Goal: Information Seeking & Learning: Find specific fact

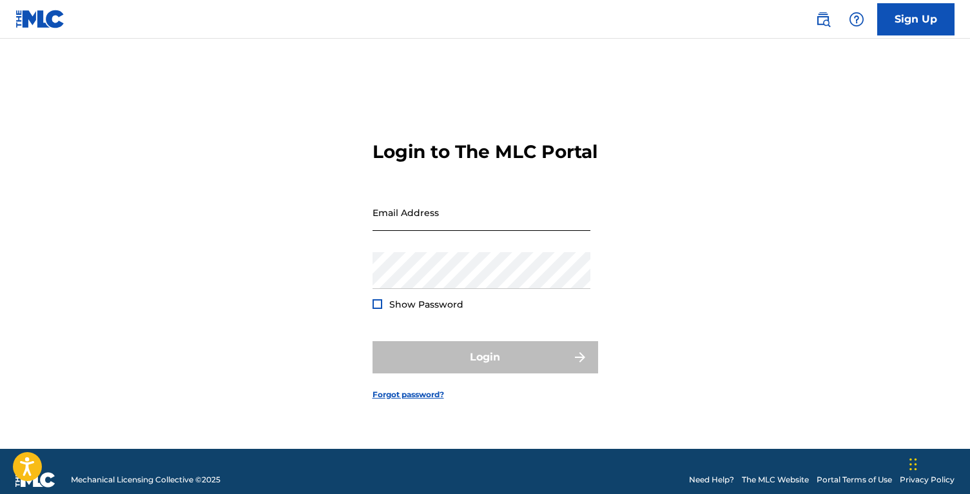
click at [486, 231] on input "Email Address" at bounding box center [482, 212] width 218 height 37
type input "[EMAIL_ADDRESS][DOMAIN_NAME]"
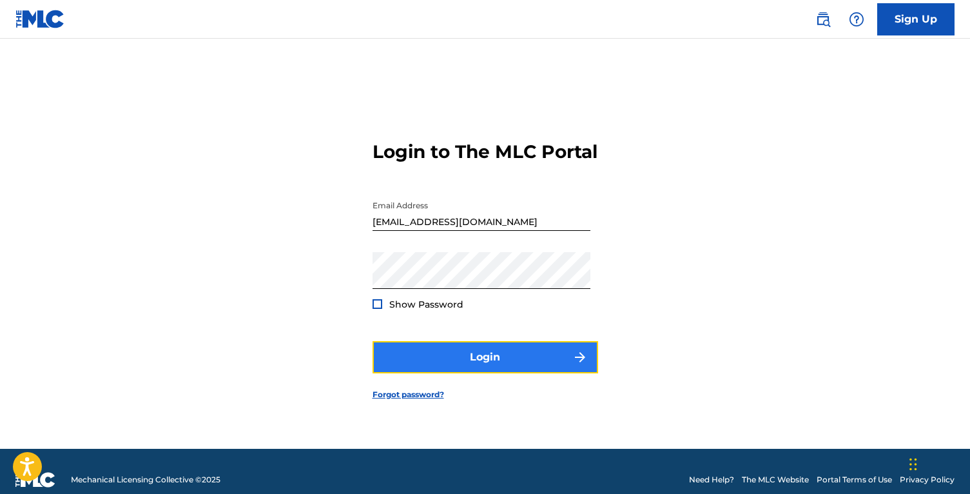
click at [436, 362] on button "Login" at bounding box center [486, 357] width 226 height 32
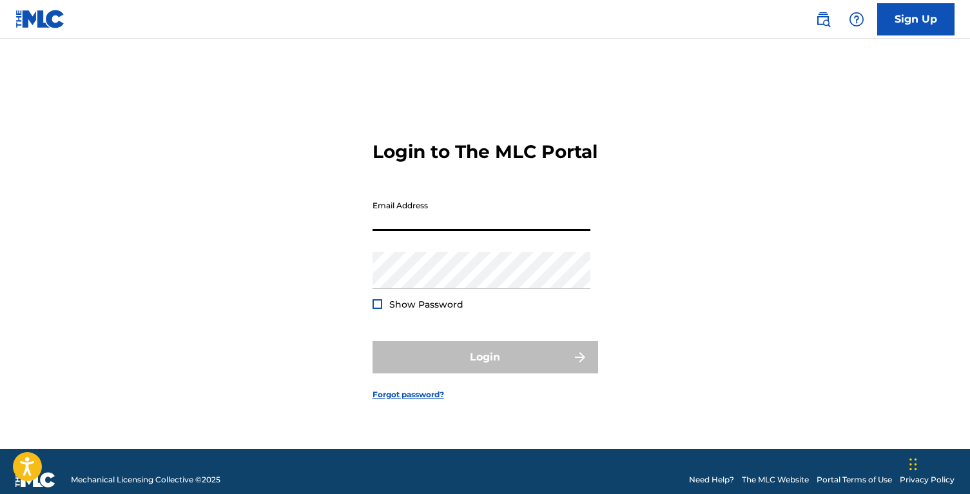
click at [384, 228] on input "Email Address" at bounding box center [482, 212] width 218 height 37
type input "[EMAIL_ADDRESS][DOMAIN_NAME]"
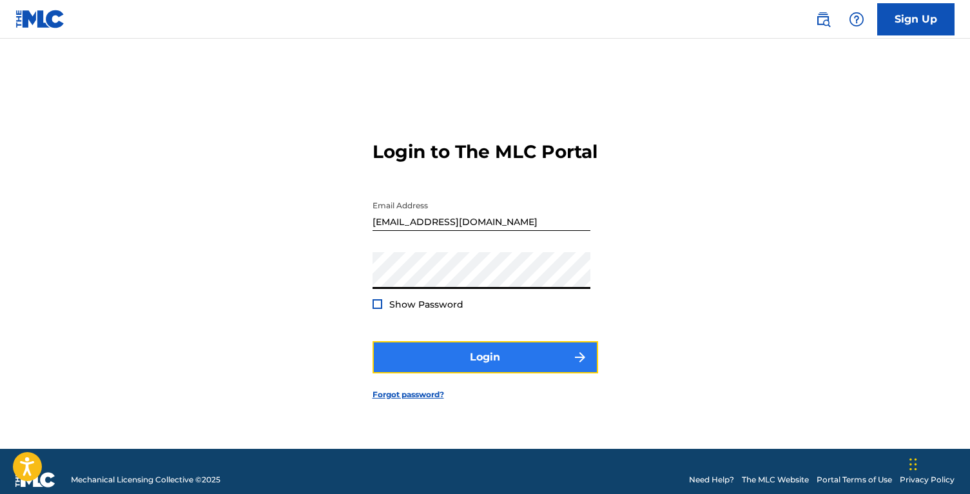
click at [433, 353] on button "Login" at bounding box center [486, 357] width 226 height 32
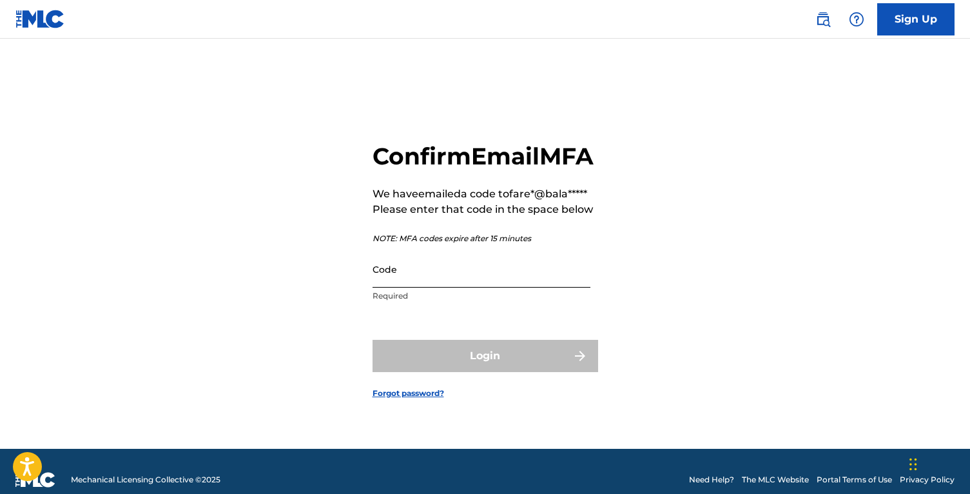
click at [468, 278] on input "Code" at bounding box center [482, 269] width 218 height 37
paste input "433662"
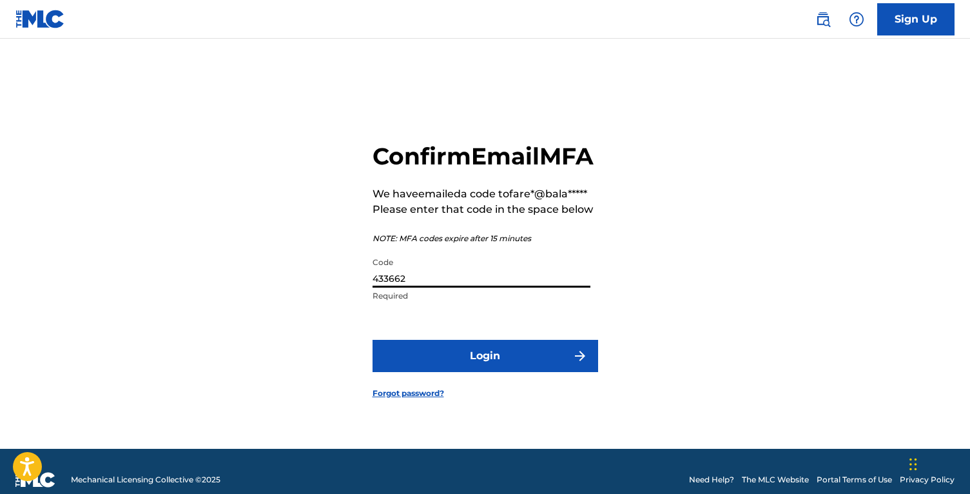
type input "433662"
click at [373, 340] on button "Login" at bounding box center [486, 356] width 226 height 32
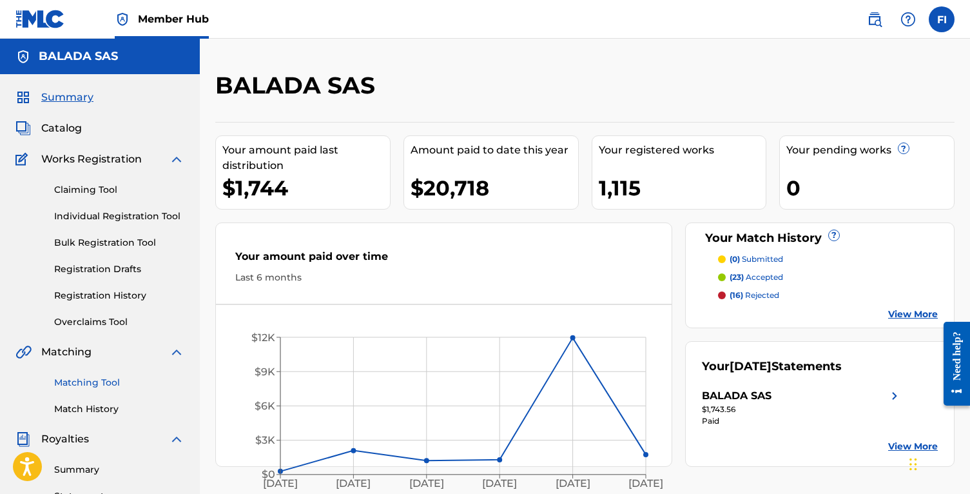
click at [77, 378] on link "Matching Tool" at bounding box center [119, 383] width 130 height 14
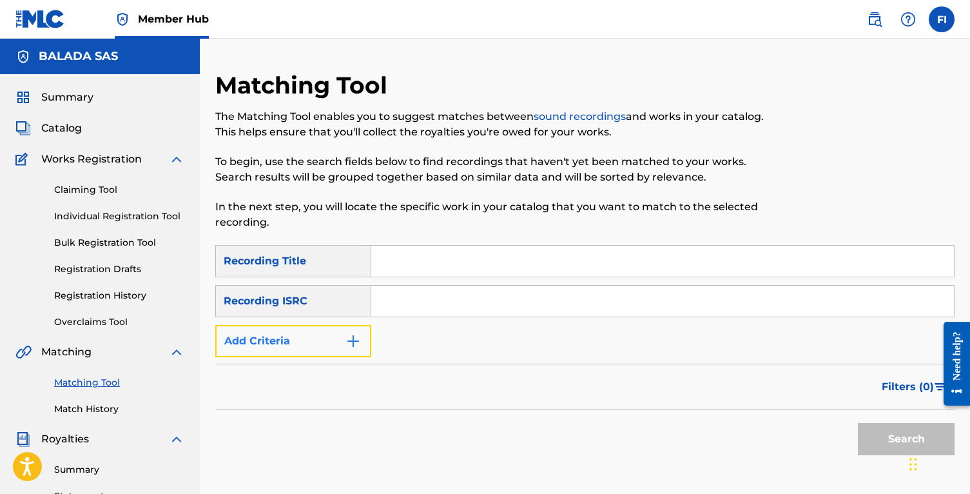
click at [333, 329] on button "Add Criteria" at bounding box center [293, 341] width 156 height 32
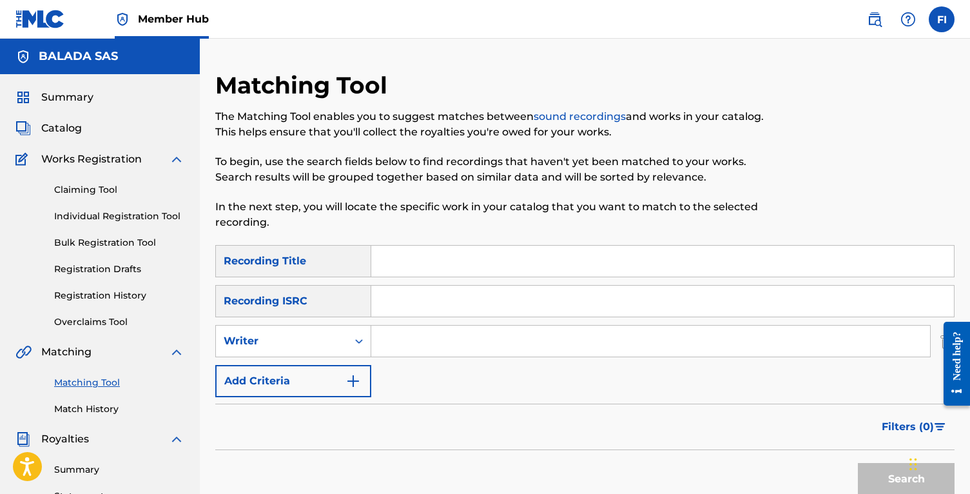
click at [404, 346] on input "Search Form" at bounding box center [650, 341] width 559 height 31
paste input "Yann Tiersen"
type input "Yann Tiersen"
click at [858, 463] on button "Search" at bounding box center [906, 479] width 97 height 32
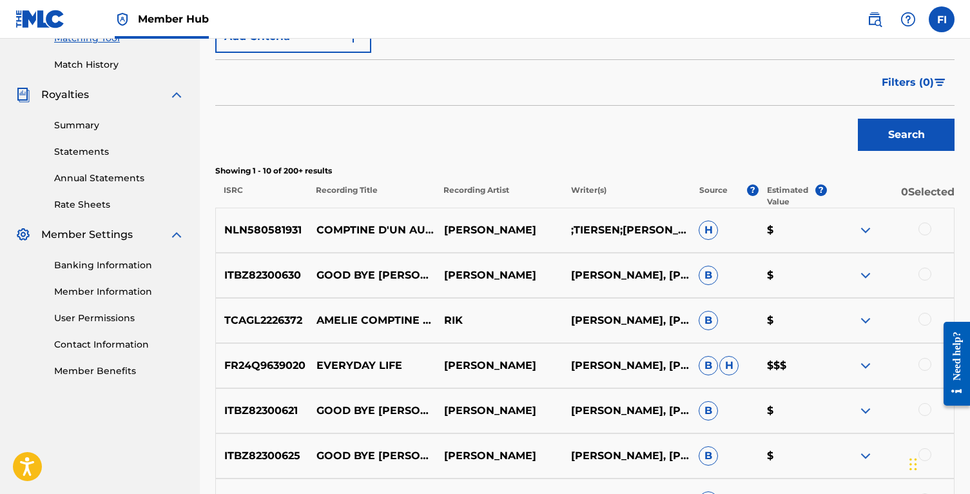
scroll to position [360, 0]
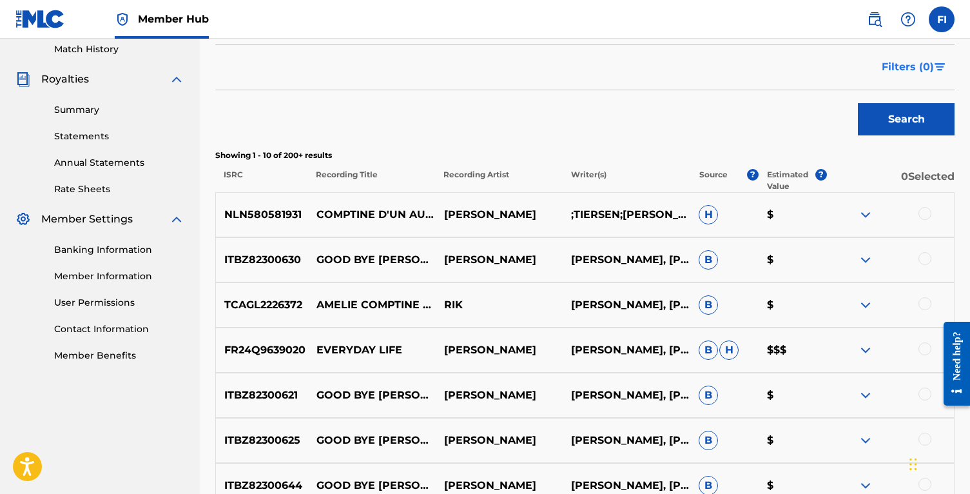
click at [909, 71] on span "Filters ( 0 )" at bounding box center [908, 66] width 52 height 15
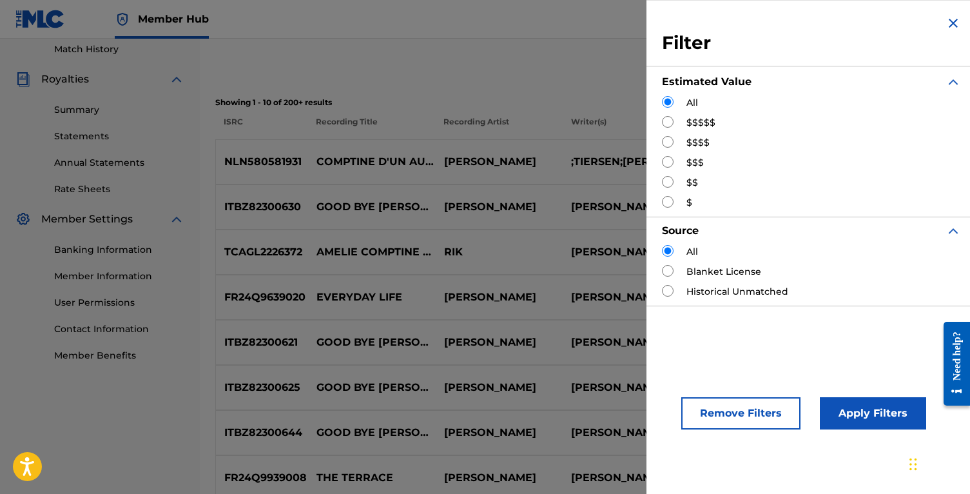
click at [667, 122] on input "Search Form" at bounding box center [668, 122] width 12 height 12
radio input "true"
click at [863, 415] on button "Apply Filters" at bounding box center [873, 413] width 106 height 32
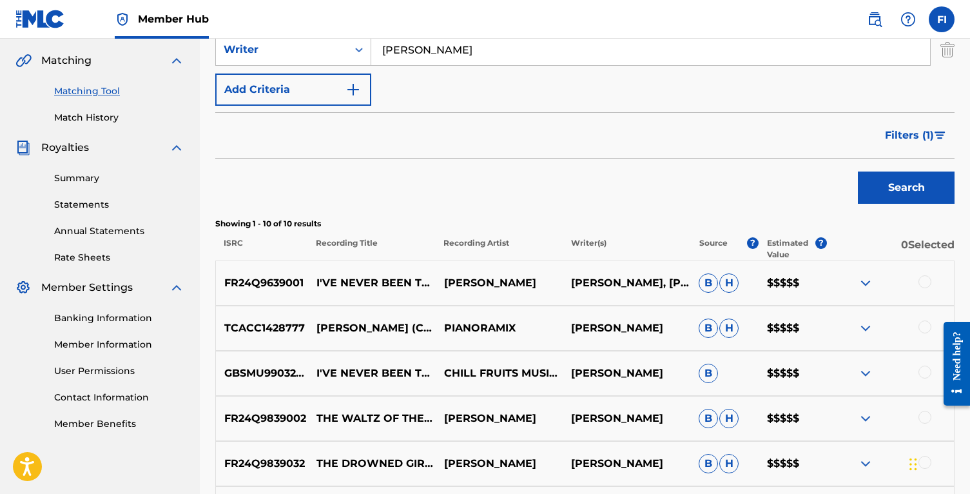
scroll to position [274, 0]
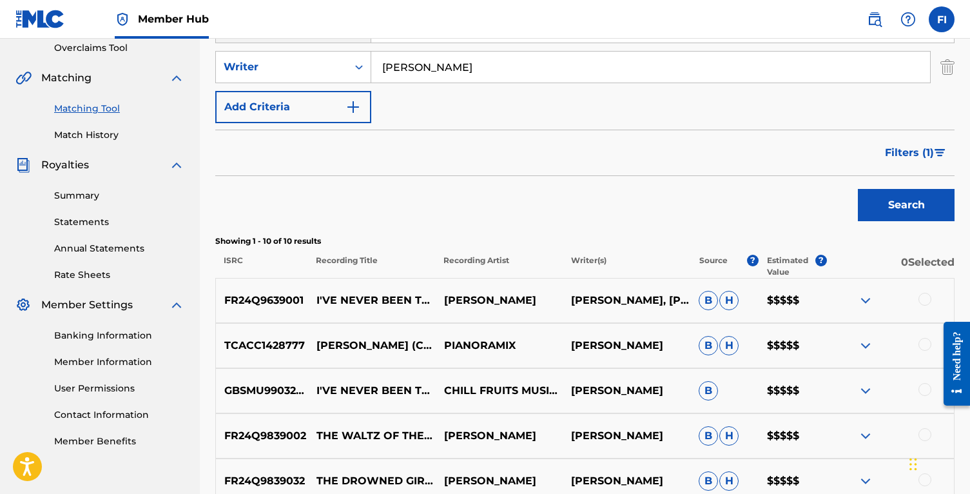
click at [587, 396] on p "[PERSON_NAME]" at bounding box center [627, 390] width 128 height 15
click at [598, 396] on p "[PERSON_NAME]" at bounding box center [627, 390] width 128 height 15
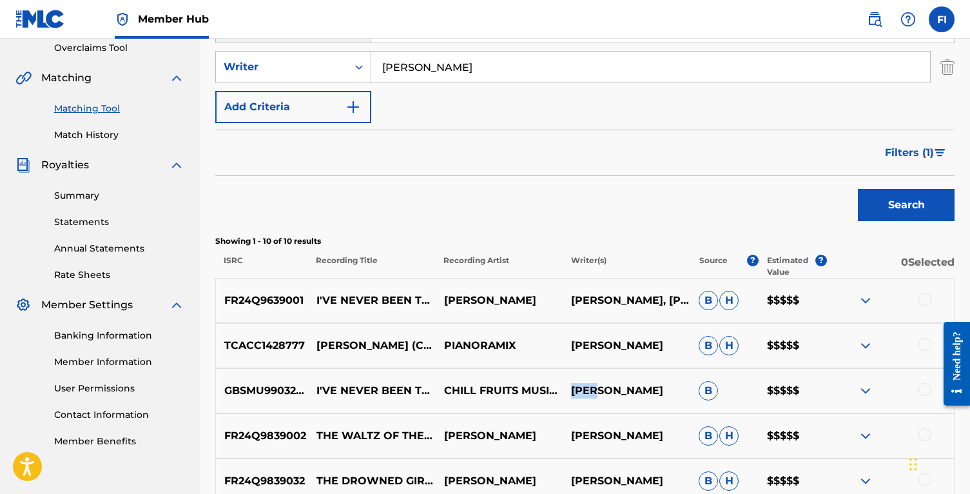
click at [598, 396] on p "[PERSON_NAME]" at bounding box center [627, 390] width 128 height 15
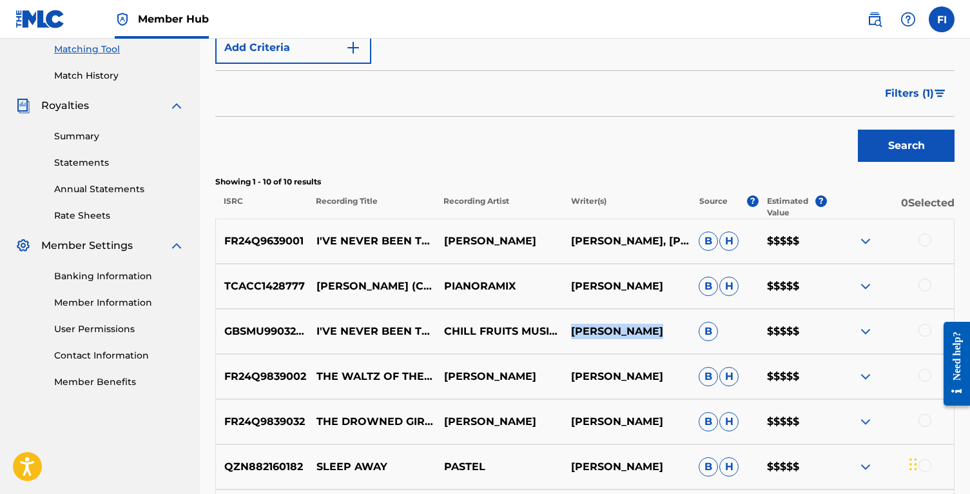
scroll to position [453, 0]
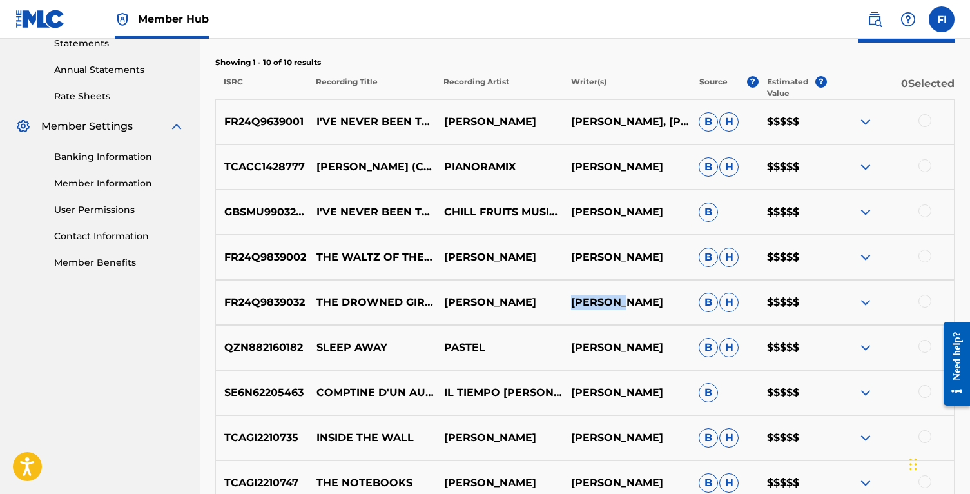
drag, startPoint x: 569, startPoint y: 308, endPoint x: 675, endPoint y: 304, distance: 106.4
click at [629, 308] on p "[PERSON_NAME]" at bounding box center [627, 302] width 128 height 15
click at [626, 302] on p "[PERSON_NAME]" at bounding box center [627, 302] width 128 height 15
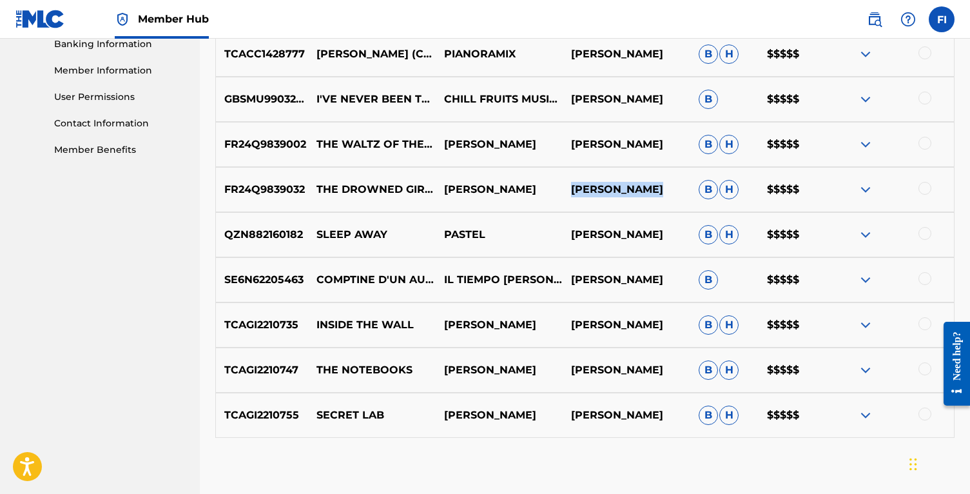
scroll to position [571, 0]
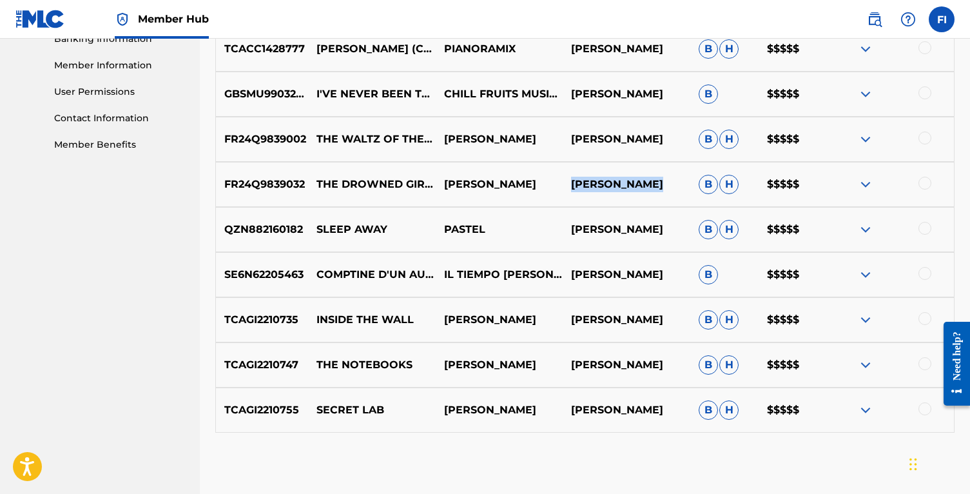
click at [611, 275] on p "YANN THIERSEN" at bounding box center [627, 274] width 128 height 15
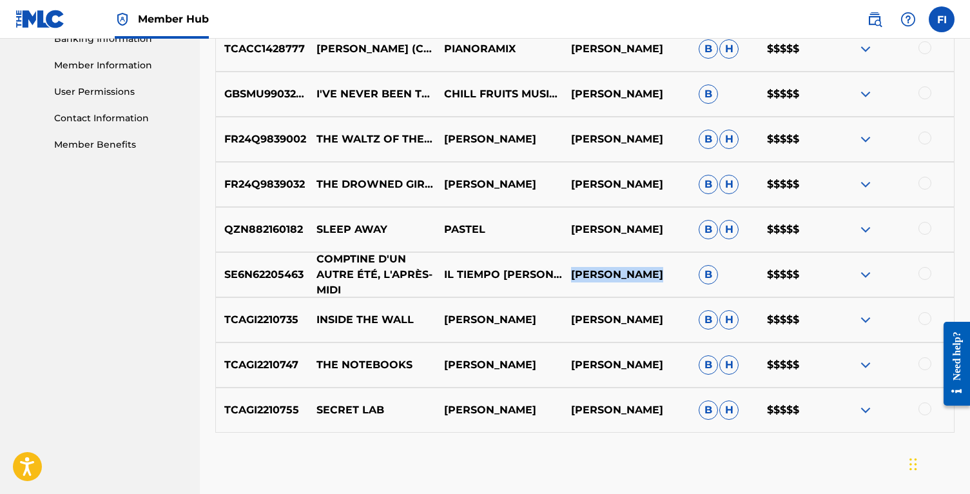
click at [381, 274] on p "COMPTINE D'UN AUTRE ÉTÉ, L'APRÈS-MIDI" at bounding box center [372, 274] width 128 height 46
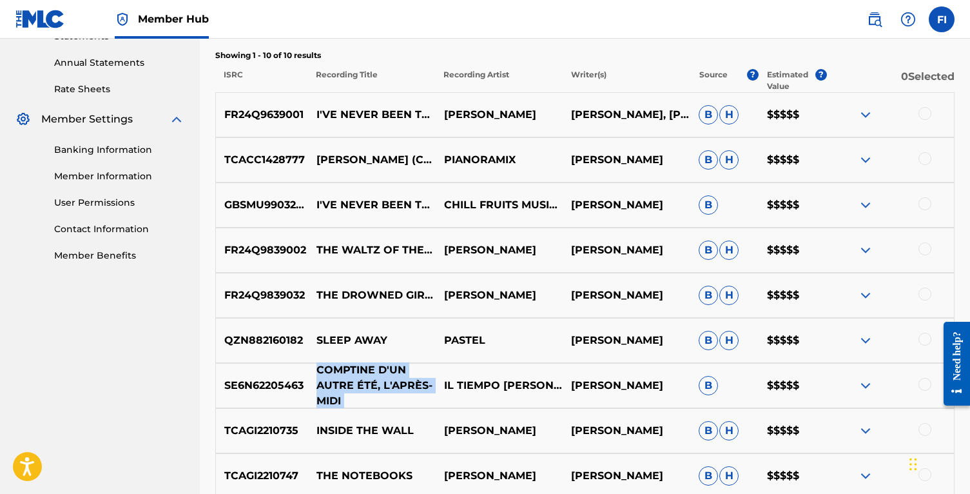
scroll to position [457, 0]
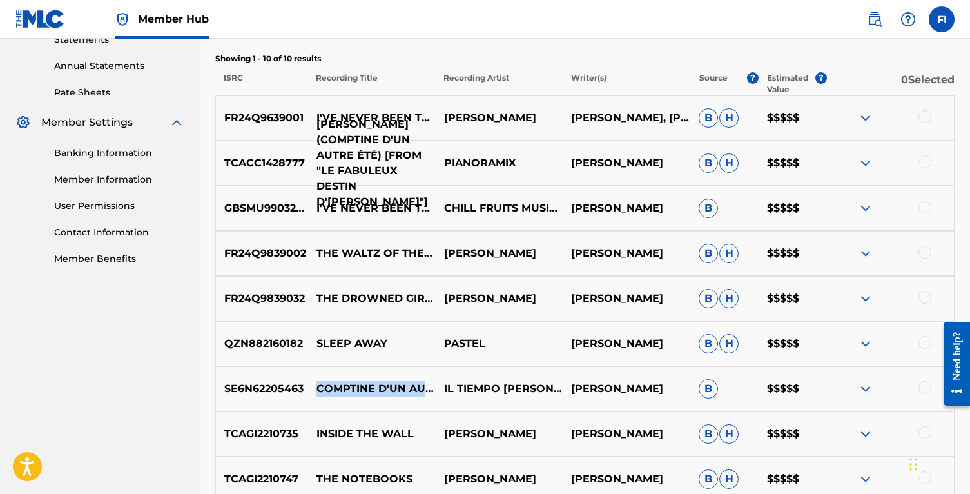
click at [348, 159] on p "AMÉLIE THEME (COMPTINE D'UN AUTRE ÉTÉ) [FROM "LE FABULEUX DESTIN D'AMÉLIE POULA…" at bounding box center [372, 163] width 128 height 93
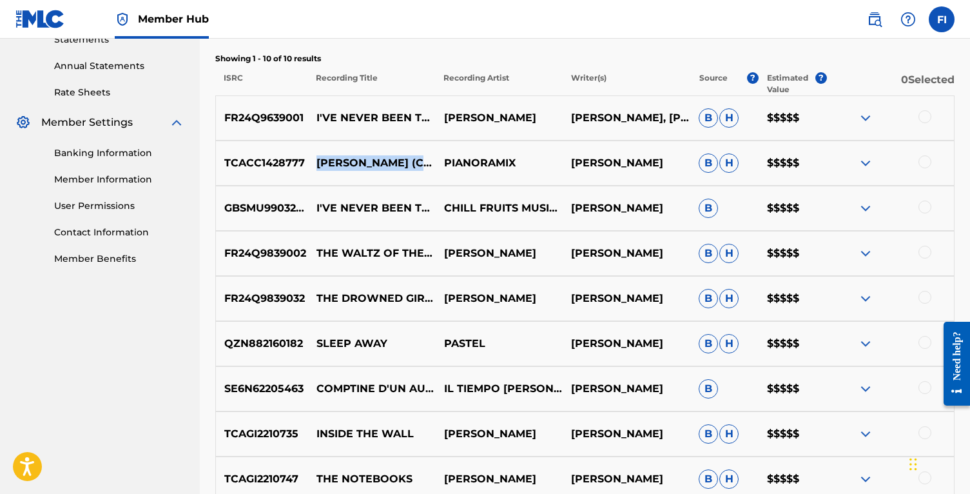
click at [475, 160] on p "PIANORAMIX" at bounding box center [499, 162] width 128 height 15
click at [377, 122] on p "I'VE NEVER BEEN THERE" at bounding box center [372, 118] width 128 height 31
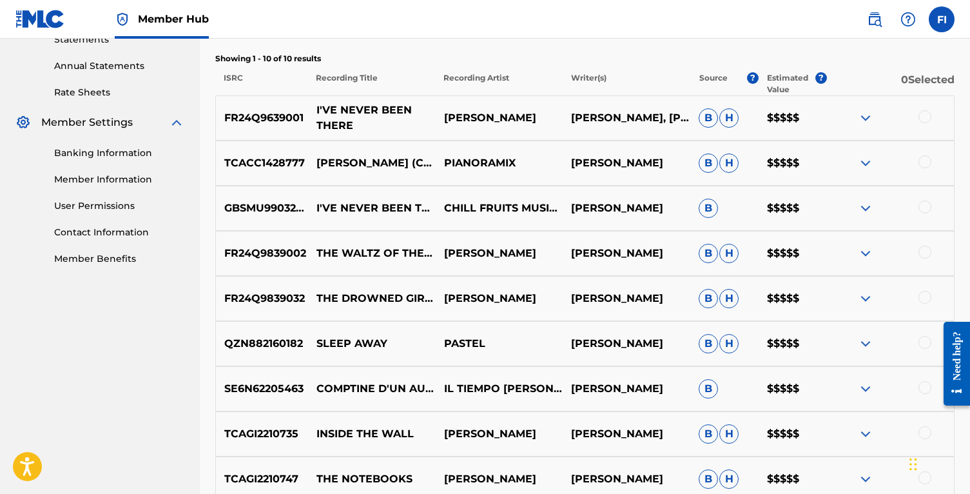
click at [377, 122] on p "I'VE NEVER BEEN THERE" at bounding box center [372, 118] width 128 height 31
click at [620, 112] on p "TIERSEN YANN, TIERSEN YANN" at bounding box center [627, 118] width 128 height 31
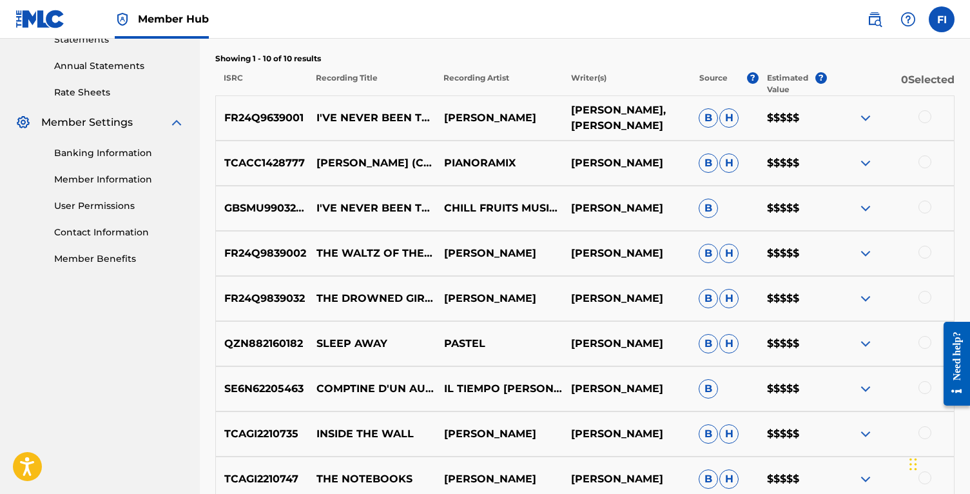
click at [620, 112] on p "TIERSEN YANN, TIERSEN YANN" at bounding box center [627, 118] width 128 height 31
drag, startPoint x: 653, startPoint y: 127, endPoint x: 578, endPoint y: 116, distance: 75.0
click at [578, 116] on p "TIERSEN YANN, TIERSEN YANN" at bounding box center [627, 118] width 128 height 31
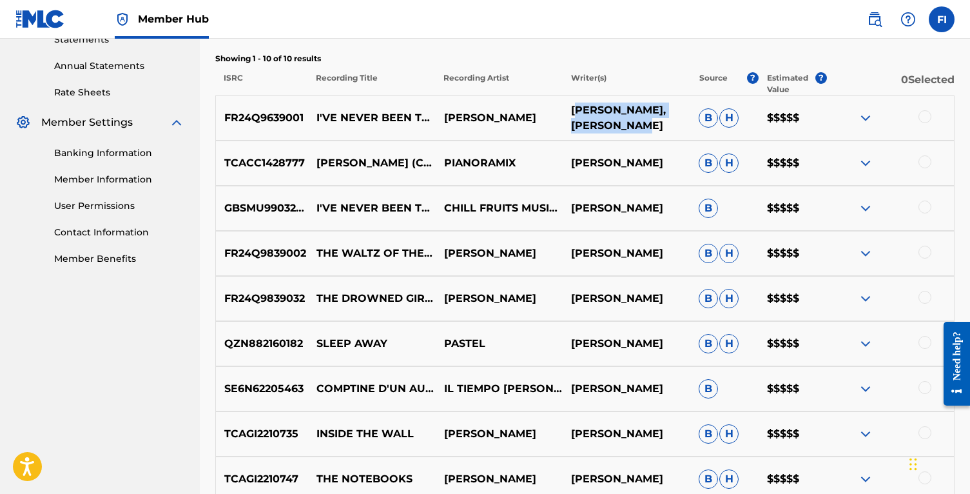
click at [578, 116] on p "TIERSEN YANN, TIERSEN YANN" at bounding box center [627, 118] width 128 height 31
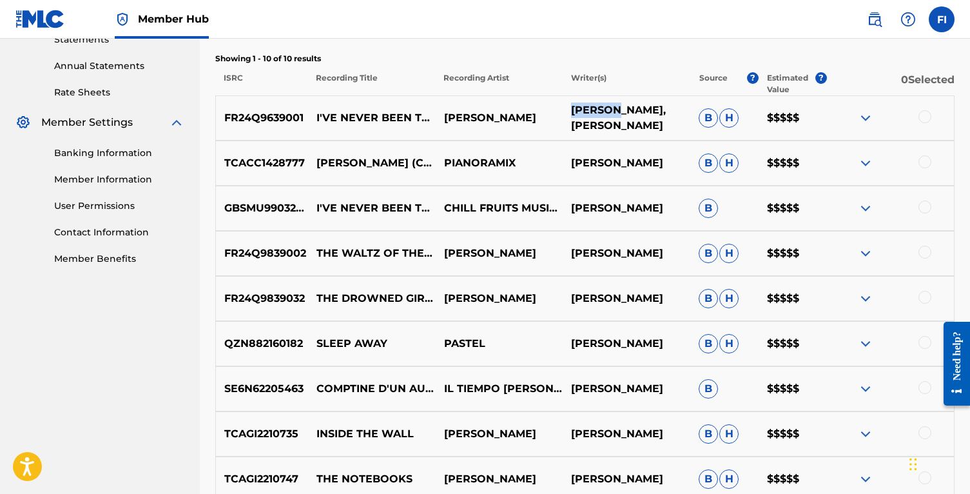
click at [578, 116] on p "TIERSEN YANN, TIERSEN YANN" at bounding box center [627, 118] width 128 height 31
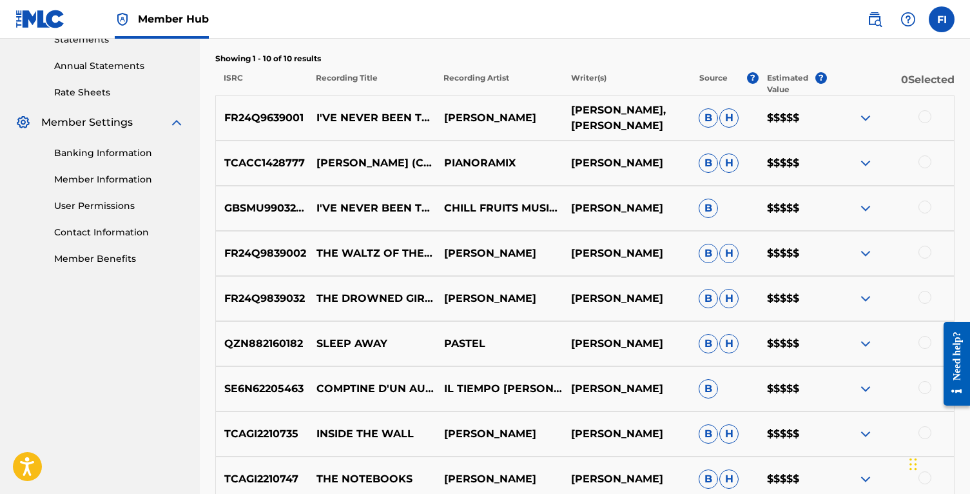
click at [578, 116] on p "TIERSEN YANN, TIERSEN YANN" at bounding box center [627, 118] width 128 height 31
click at [470, 111] on p "[PERSON_NAME]" at bounding box center [499, 117] width 128 height 15
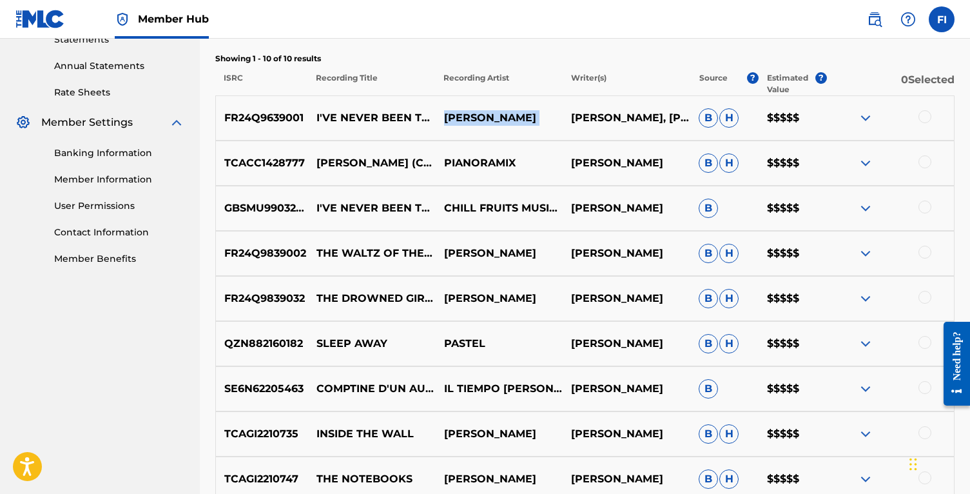
copy p "[PERSON_NAME]"
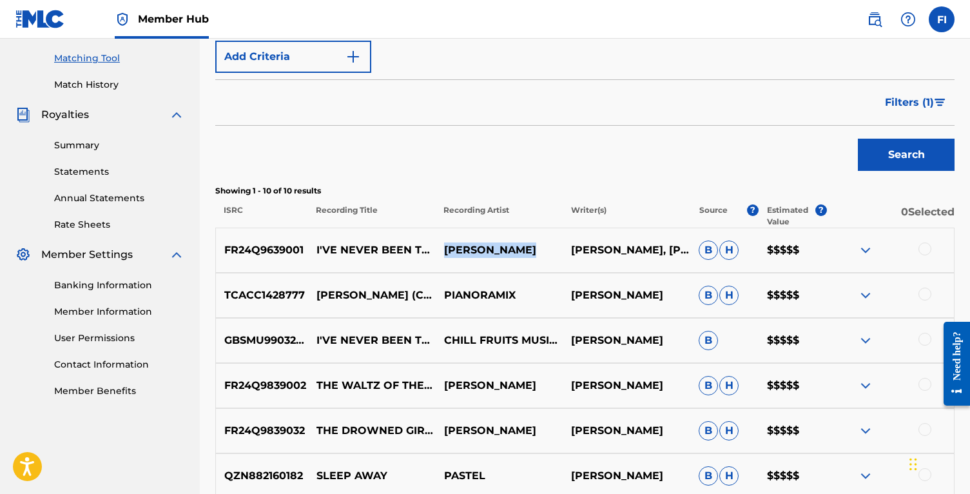
scroll to position [395, 0]
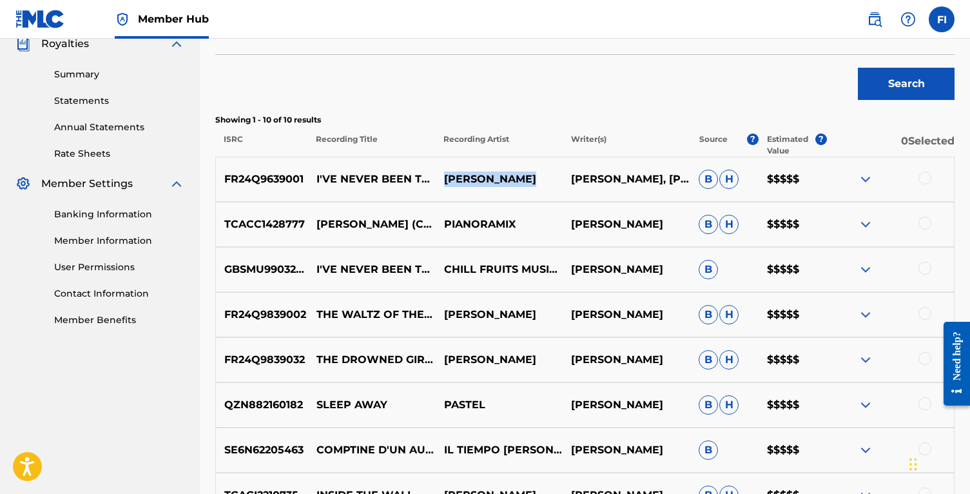
click at [430, 345] on div "FR24Q9839032 THE DROWNED GIRL - EDIT YANN TIERSEN YANN TIERSEN B H $$$$$" at bounding box center [585, 359] width 740 height 45
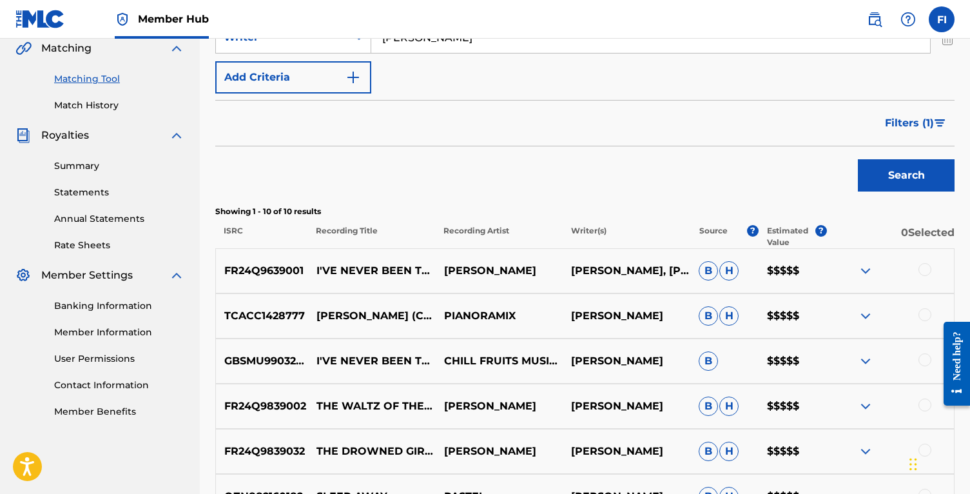
scroll to position [167, 0]
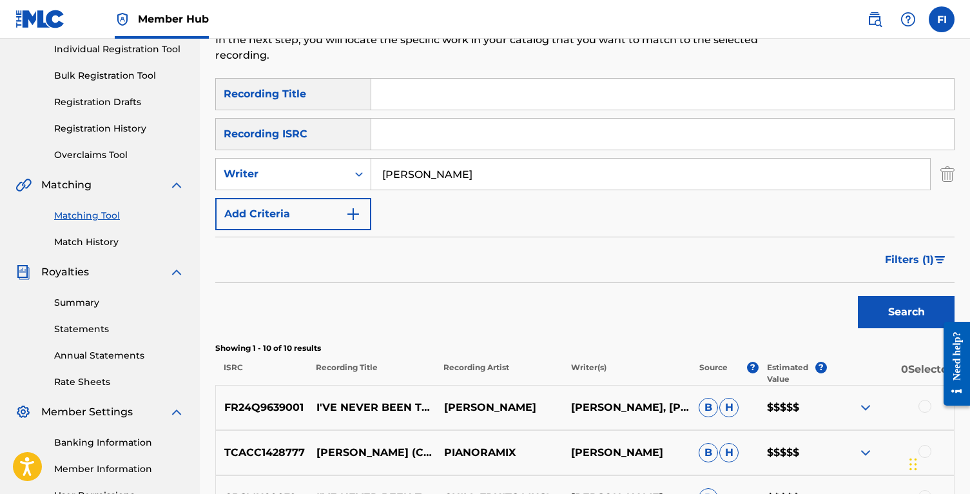
click at [429, 176] on input "Yann Tiersen" at bounding box center [650, 174] width 559 height 31
paste input "Wallace Cleaver"
click at [858, 296] on button "Search" at bounding box center [906, 312] width 97 height 32
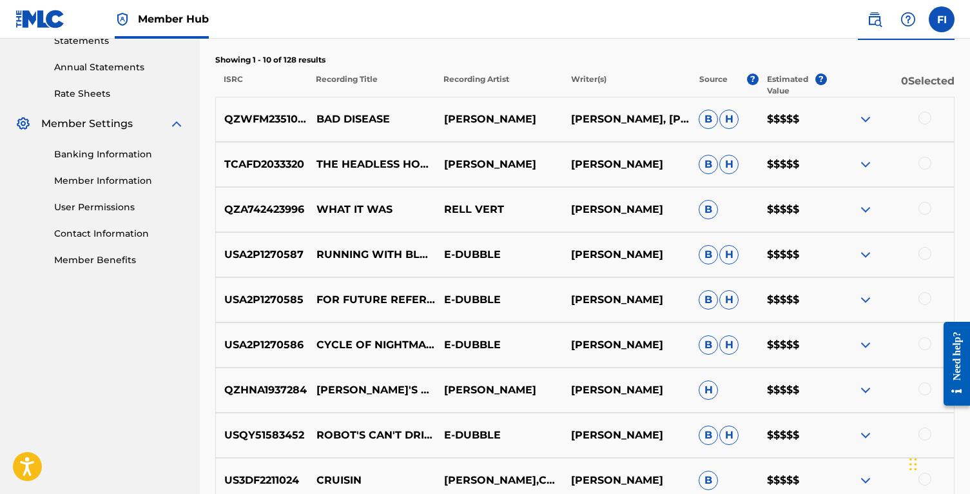
scroll to position [289, 0]
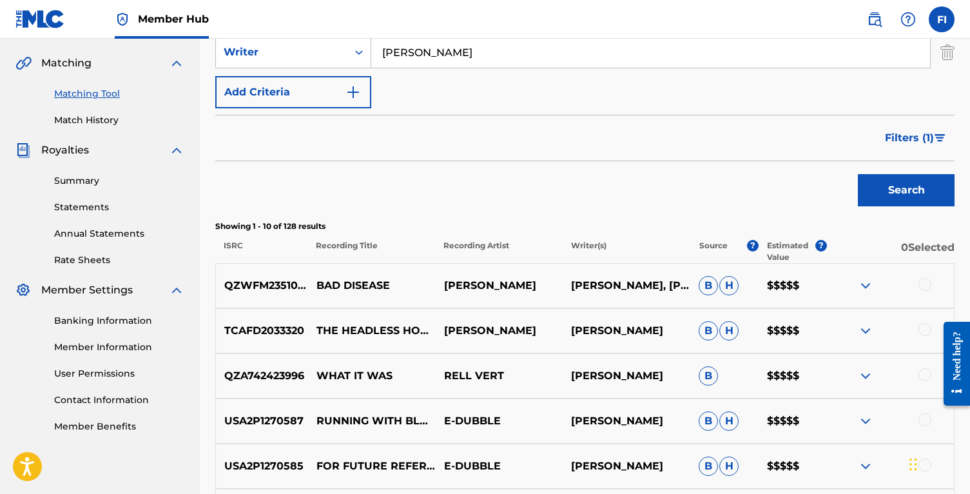
click at [475, 52] on input "Wallace Cleaver" at bounding box center [650, 52] width 559 height 31
paste input "Zuukou Mayzie"
type input "Zuukou Mayzie"
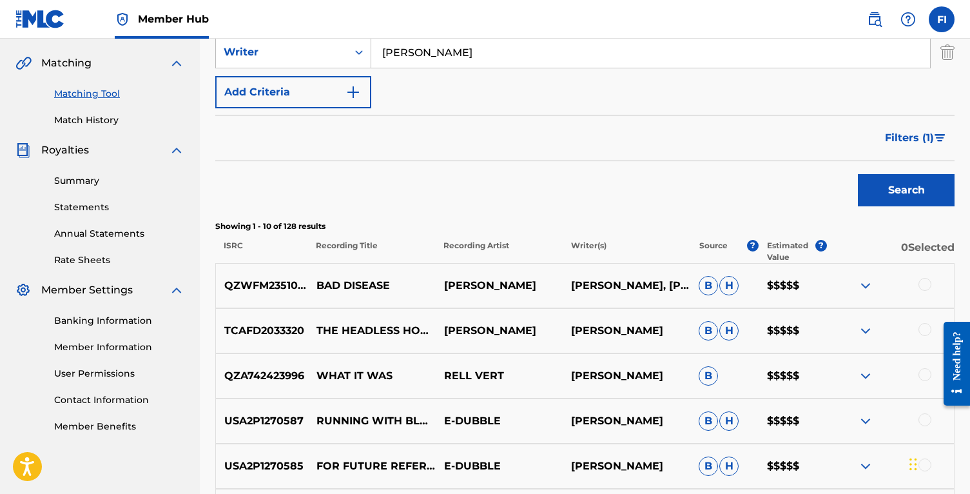
click at [858, 174] on button "Search" at bounding box center [906, 190] width 97 height 32
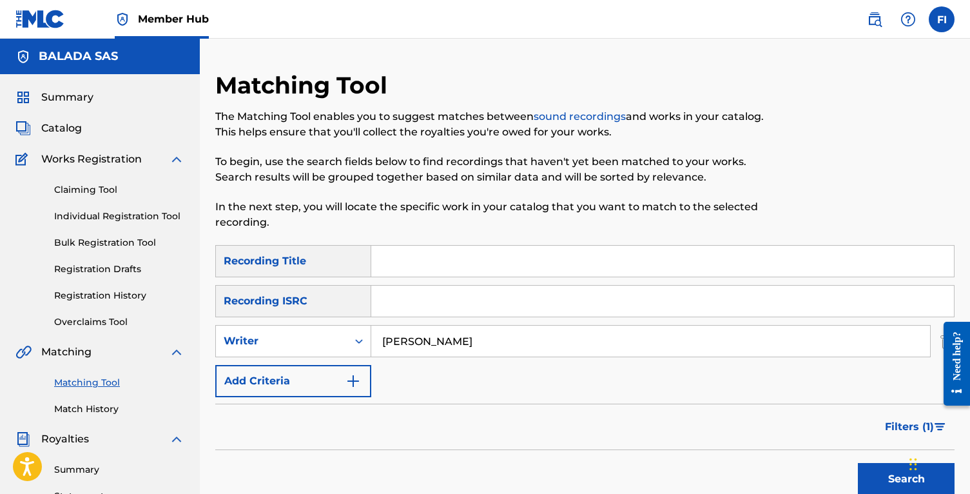
scroll to position [40, 0]
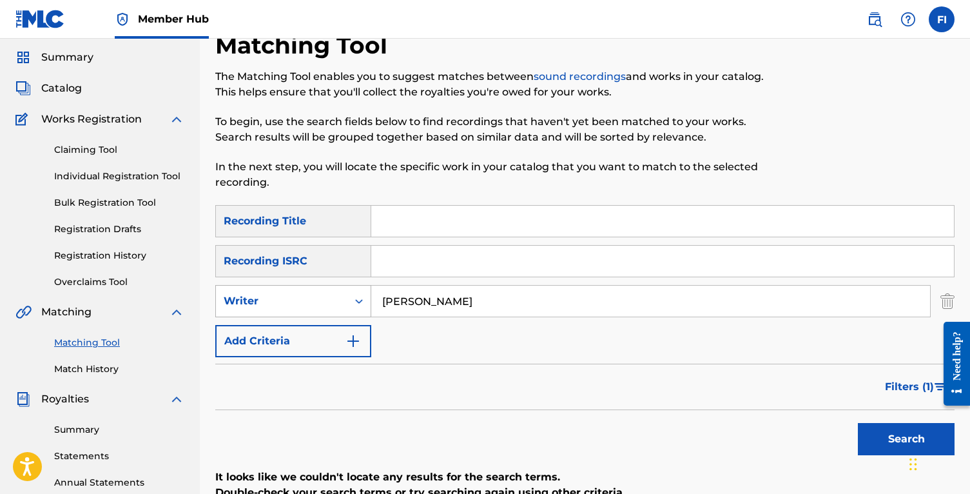
click at [319, 289] on div "Writer" at bounding box center [282, 301] width 132 height 25
click at [313, 326] on div "Recording Artist" at bounding box center [293, 333] width 155 height 32
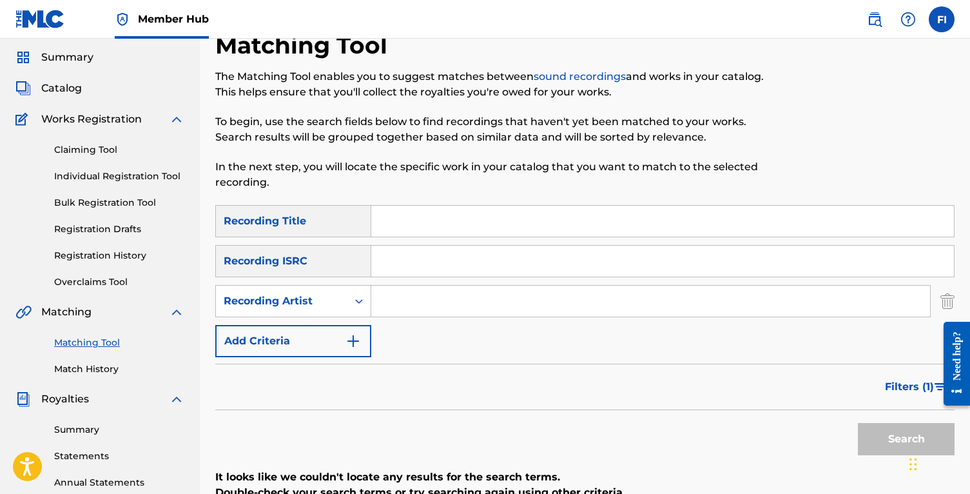
click at [440, 287] on input "Search Form" at bounding box center [650, 301] width 559 height 31
paste input "The Legendary Tigerman"
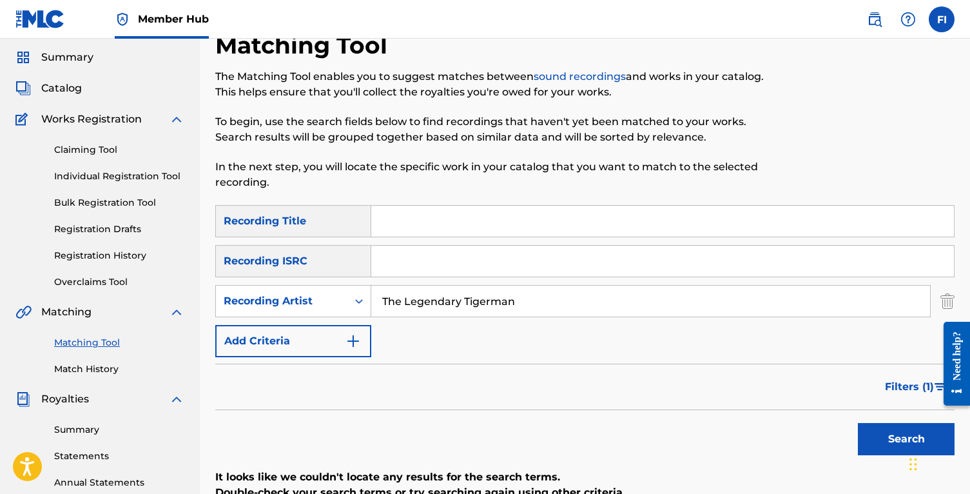
click at [858, 423] on button "Search" at bounding box center [906, 439] width 97 height 32
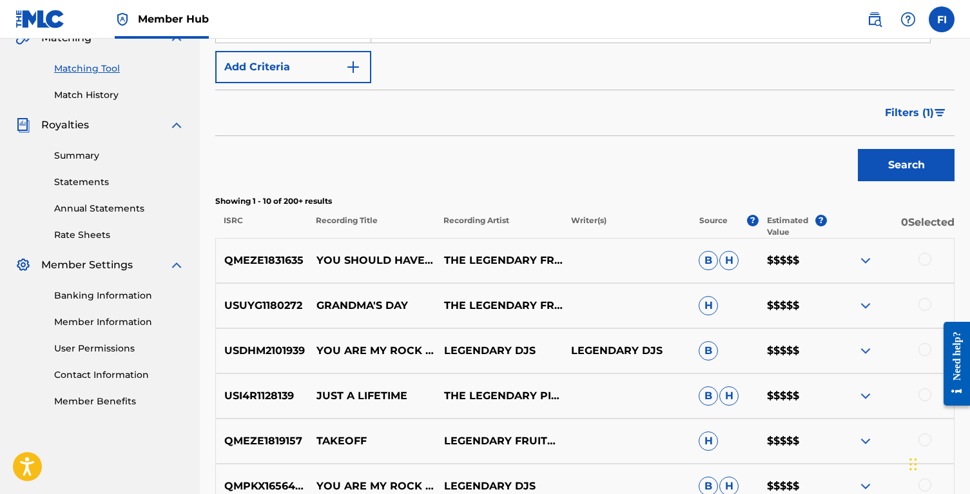
scroll to position [186, 0]
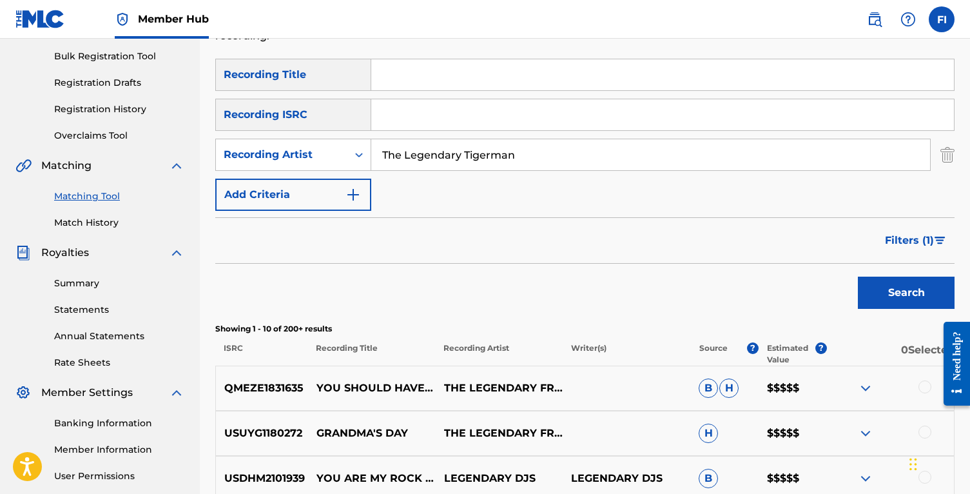
click at [437, 152] on input "The Legendary Tigerman" at bounding box center [650, 154] width 559 height 31
paste input "a Trickaz"
type input "Tha Trickaz"
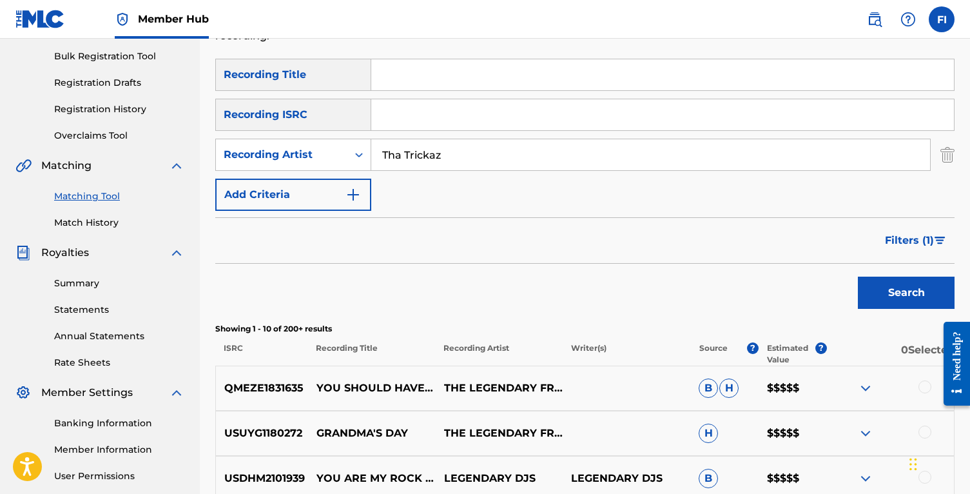
click at [858, 277] on button "Search" at bounding box center [906, 293] width 97 height 32
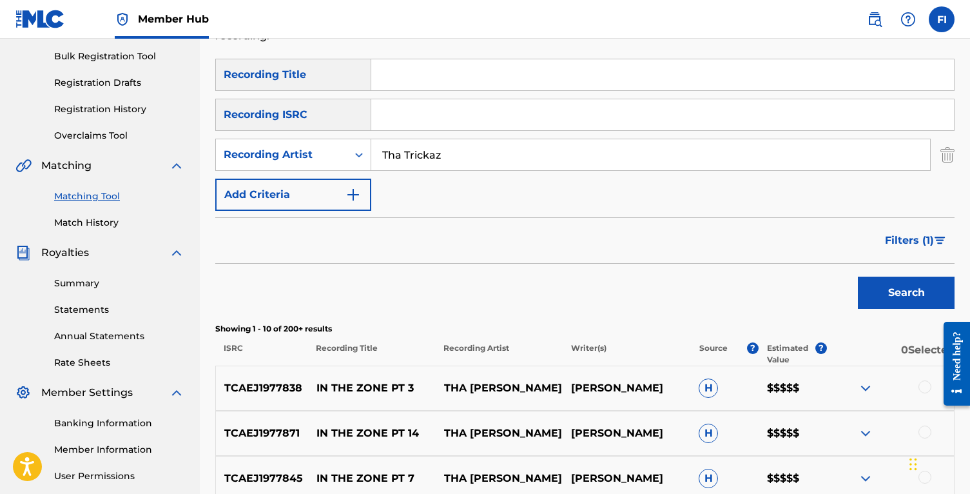
scroll to position [239, 0]
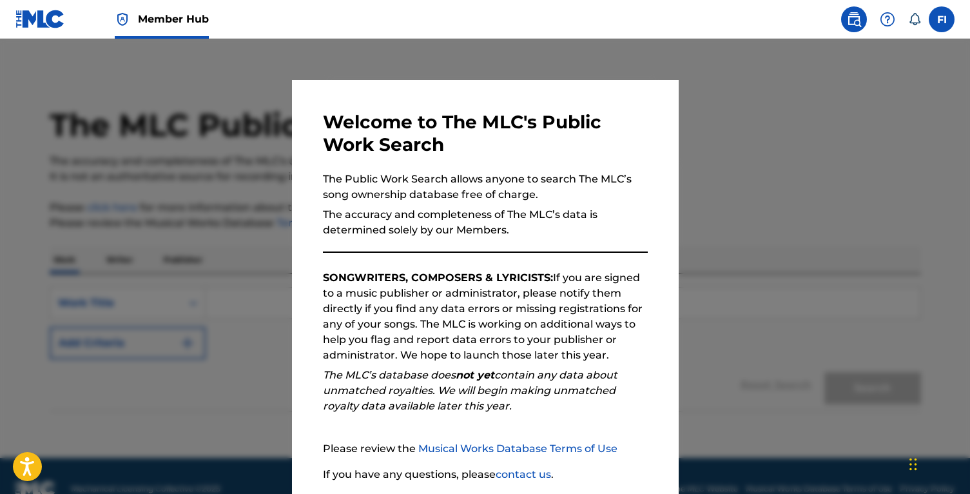
scroll to position [96, 0]
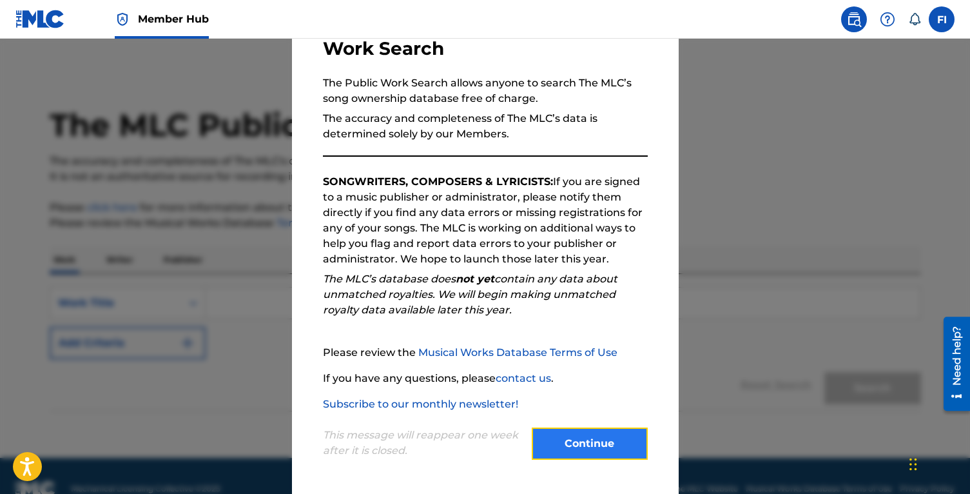
click at [611, 453] on button "Continue" at bounding box center [590, 444] width 116 height 32
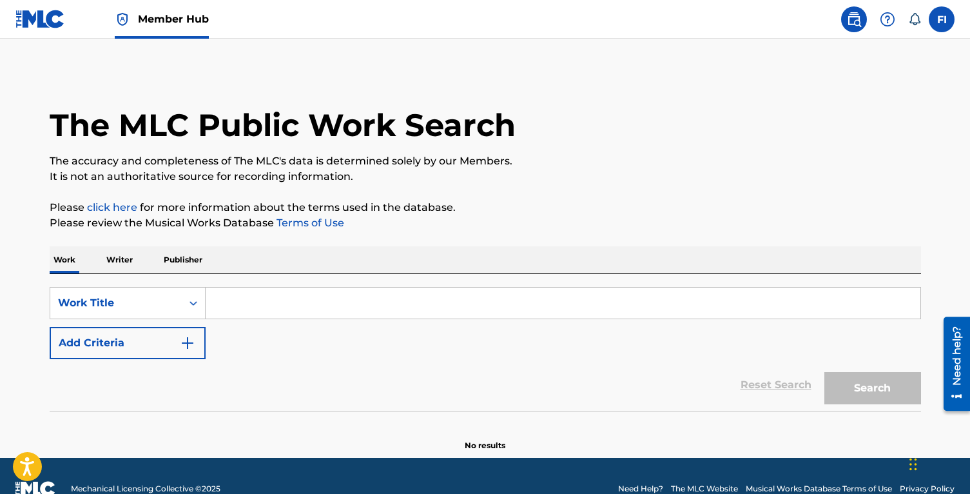
click at [119, 262] on p "Writer" at bounding box center [120, 259] width 34 height 27
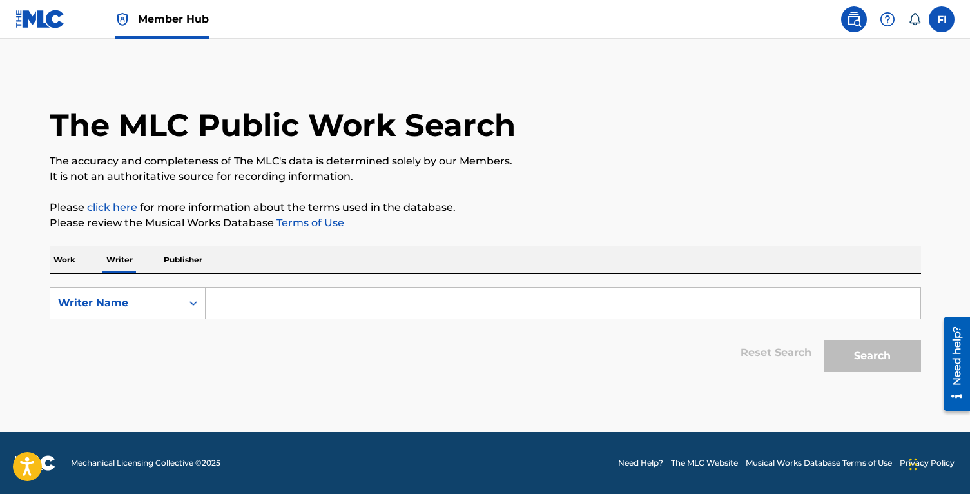
click at [274, 311] on input "Search Form" at bounding box center [563, 303] width 715 height 31
paste input "[PERSON_NAME]"
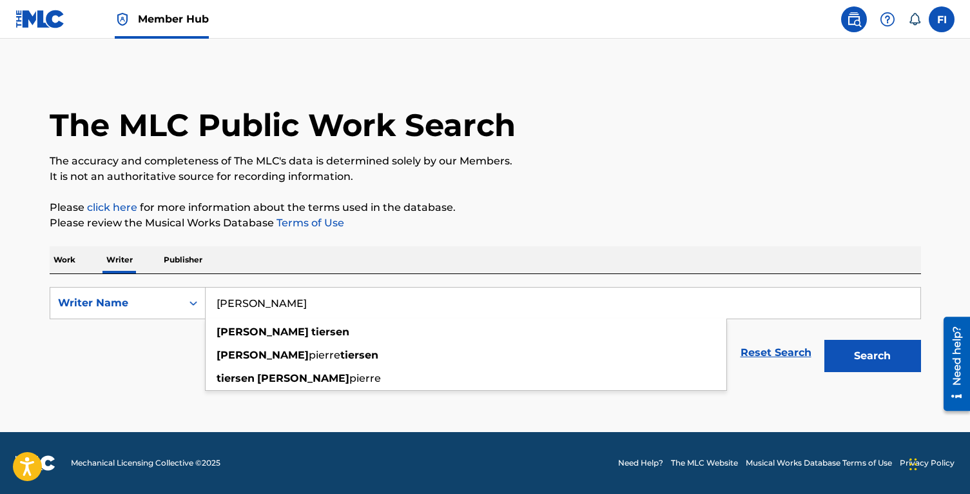
type input "[PERSON_NAME]"
click at [825, 340] on button "Search" at bounding box center [873, 356] width 97 height 32
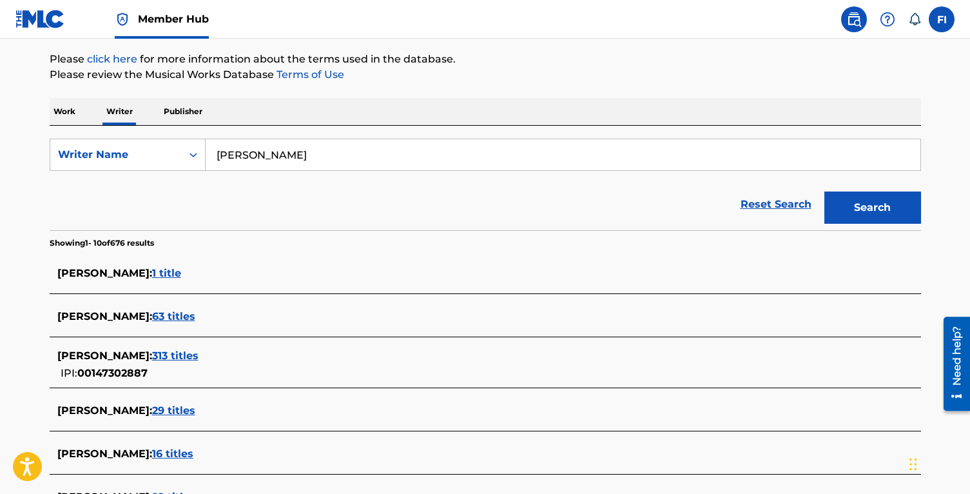
scroll to position [190, 0]
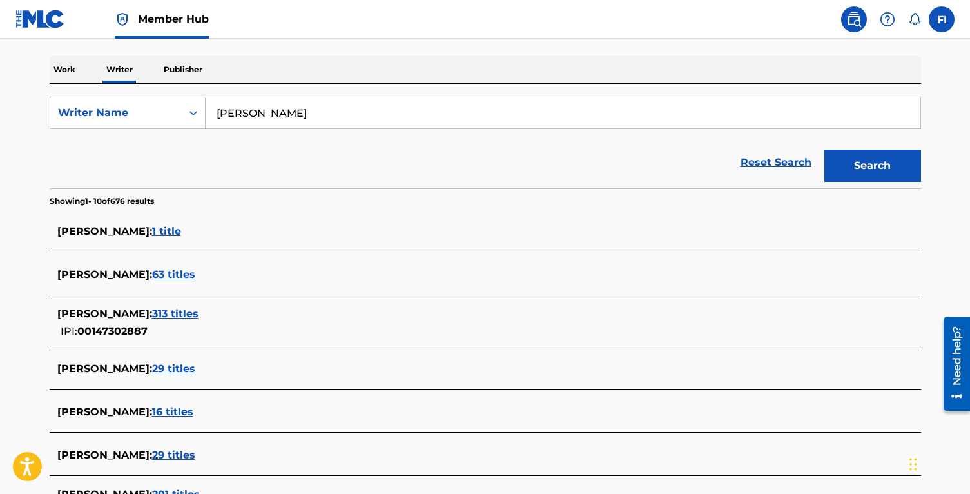
click at [170, 274] on span "63 titles" at bounding box center [173, 274] width 43 height 12
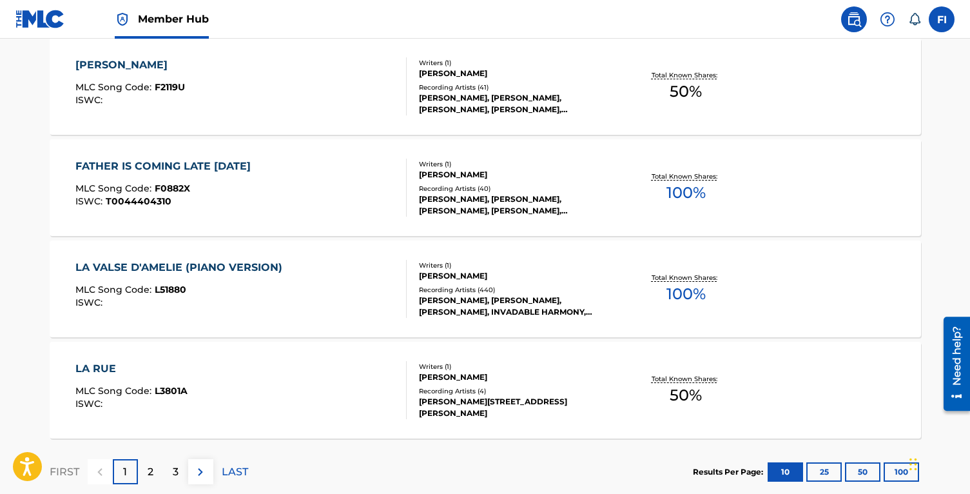
scroll to position [1085, 0]
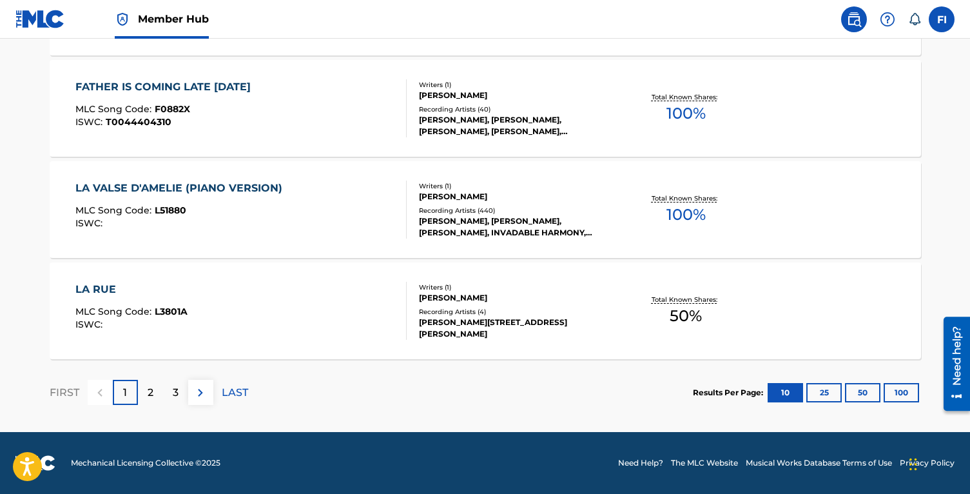
click at [344, 310] on div "LA RUE MLC Song Code : L3801A ISWC :" at bounding box center [240, 311] width 331 height 58
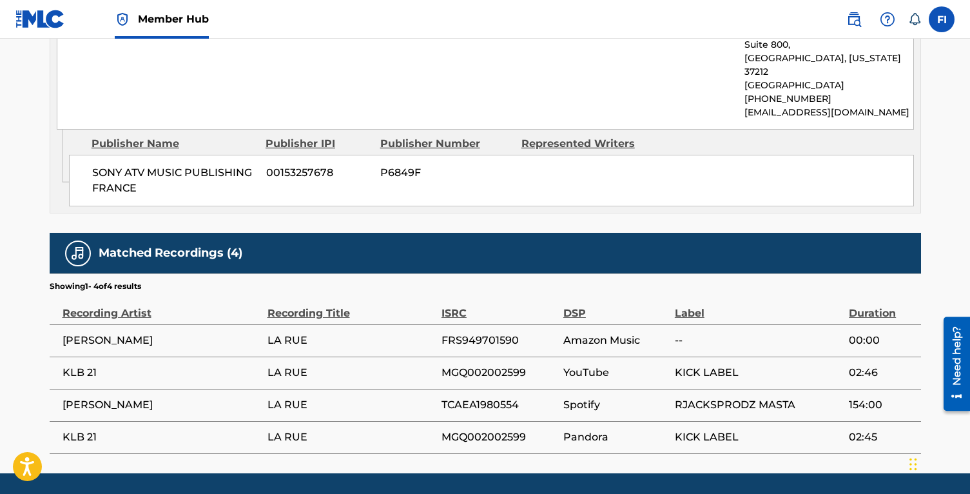
scroll to position [725, 0]
